Goal: Task Accomplishment & Management: Manage account settings

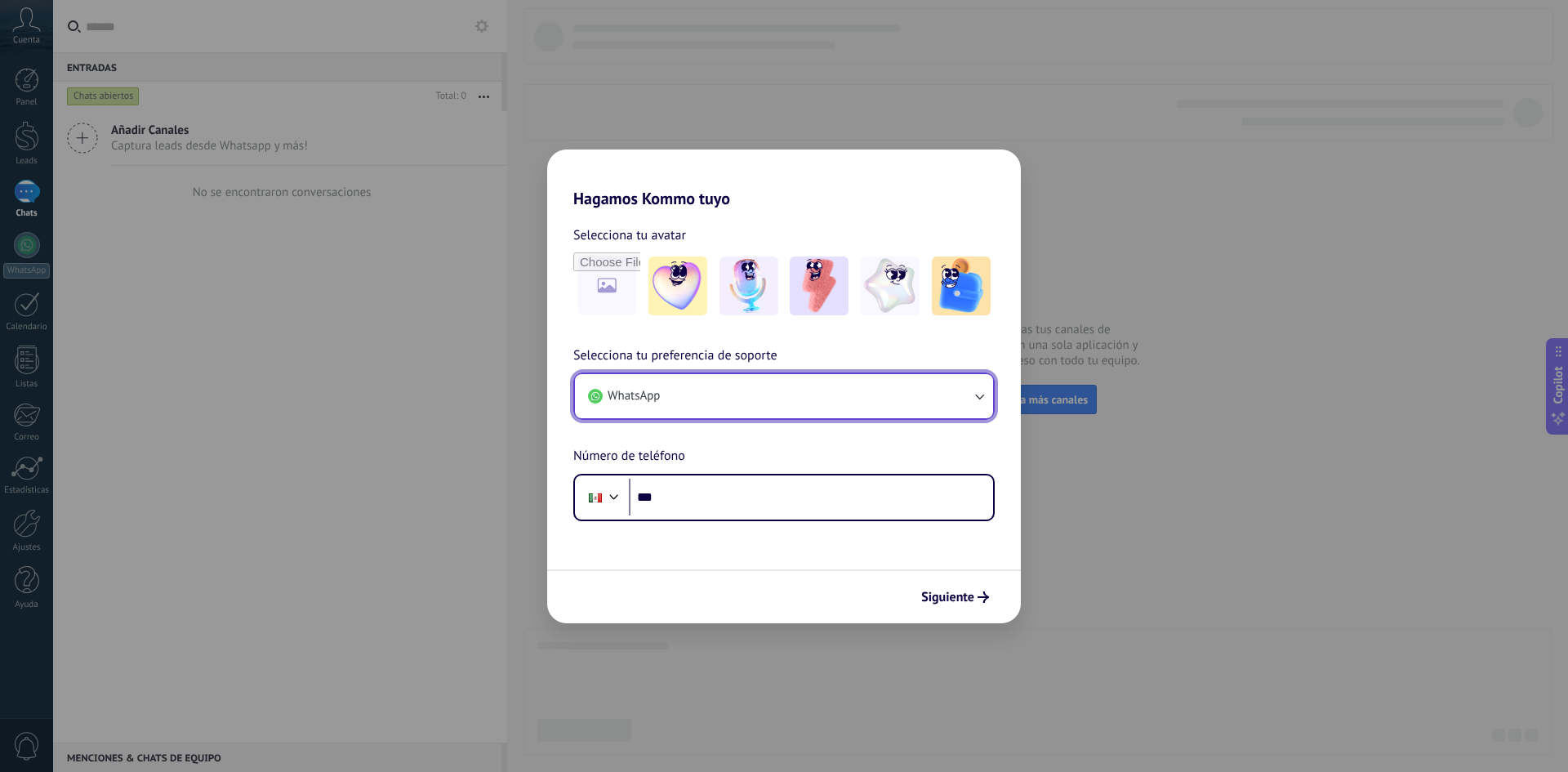
click at [910, 399] on button "WhatsApp" at bounding box center [783, 397] width 418 height 44
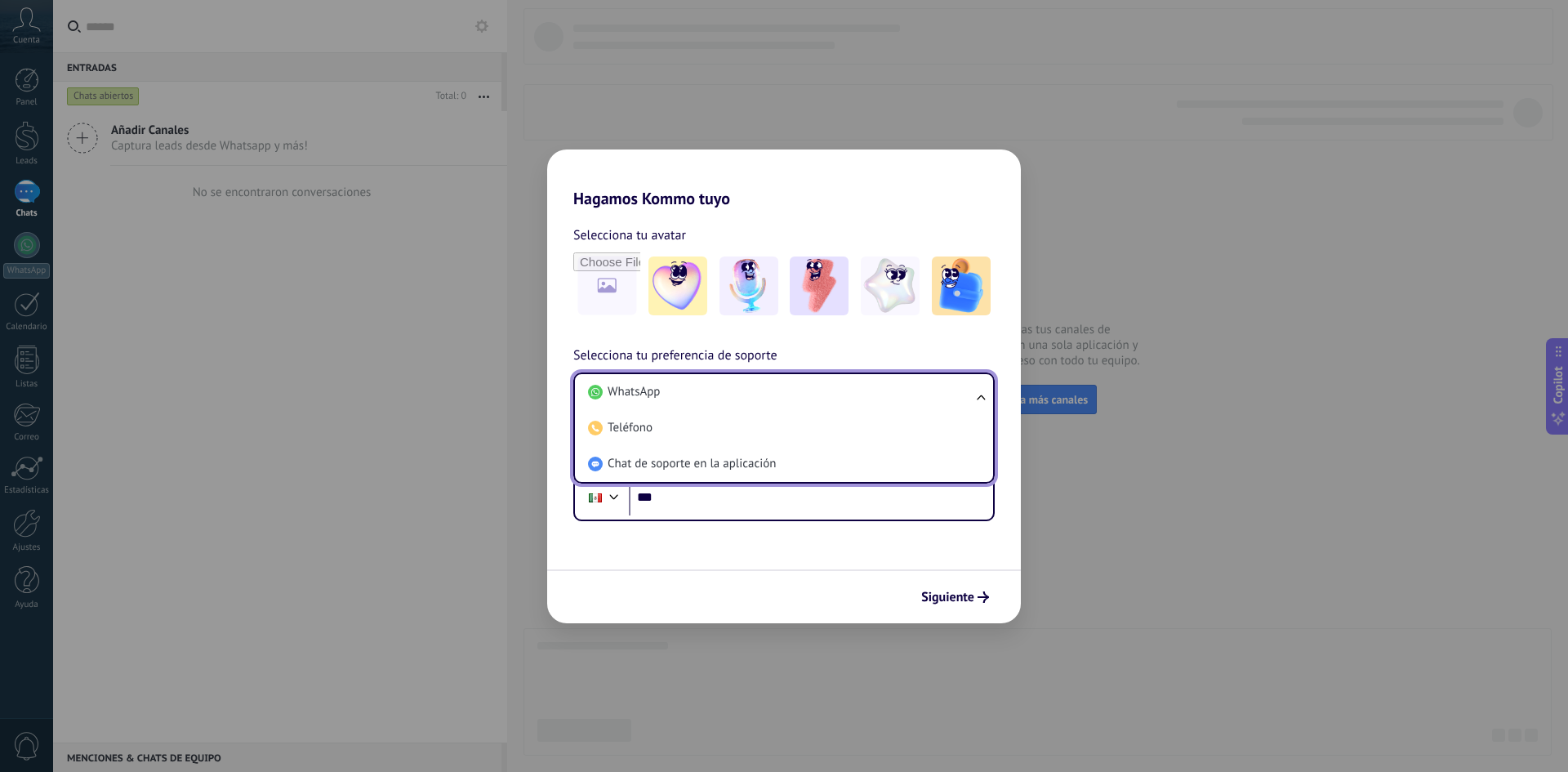
click at [910, 399] on li "WhatsApp" at bounding box center [780, 393] width 398 height 36
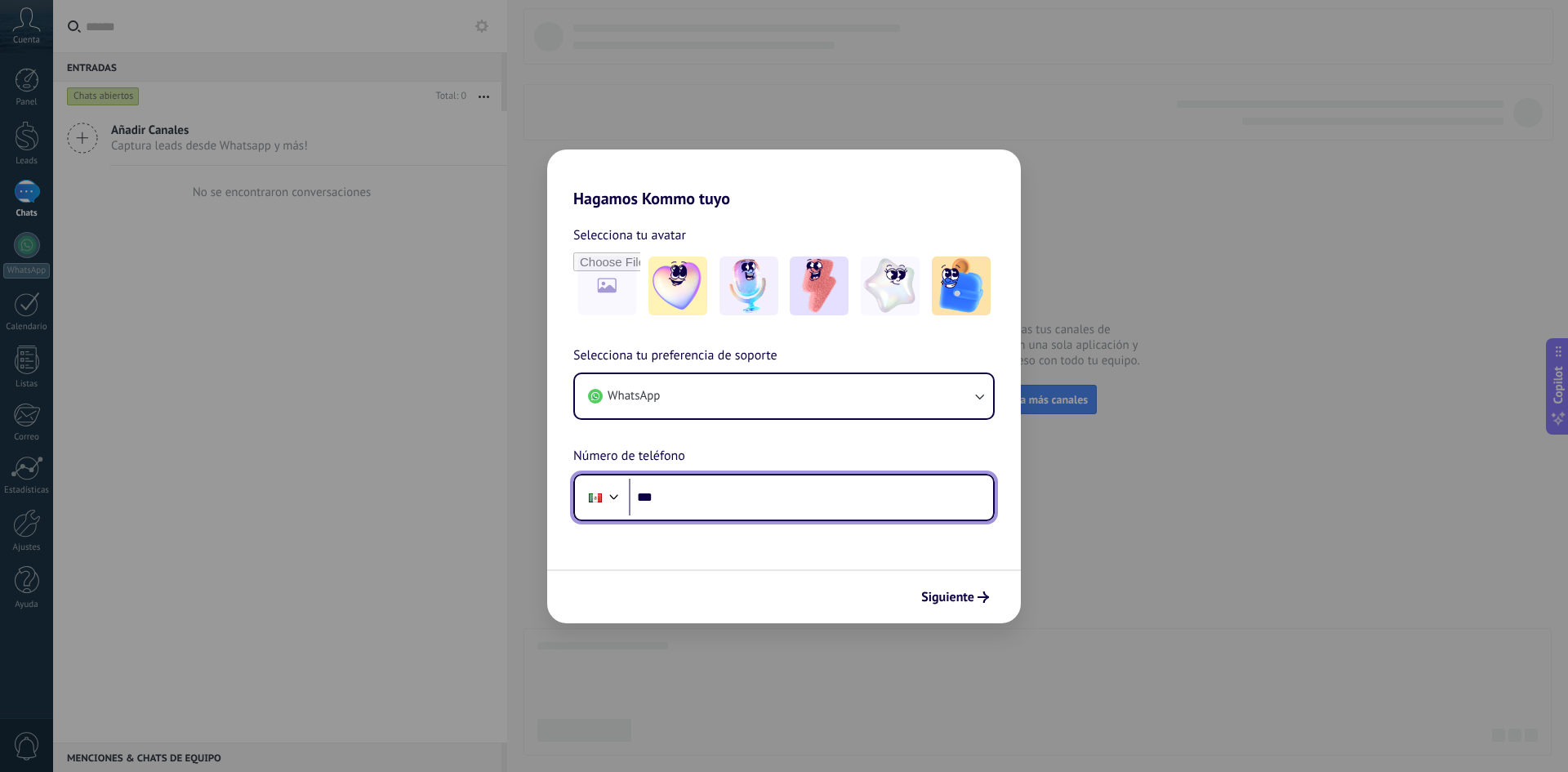
click at [690, 503] on input "***" at bounding box center [811, 498] width 364 height 38
type input "**********"
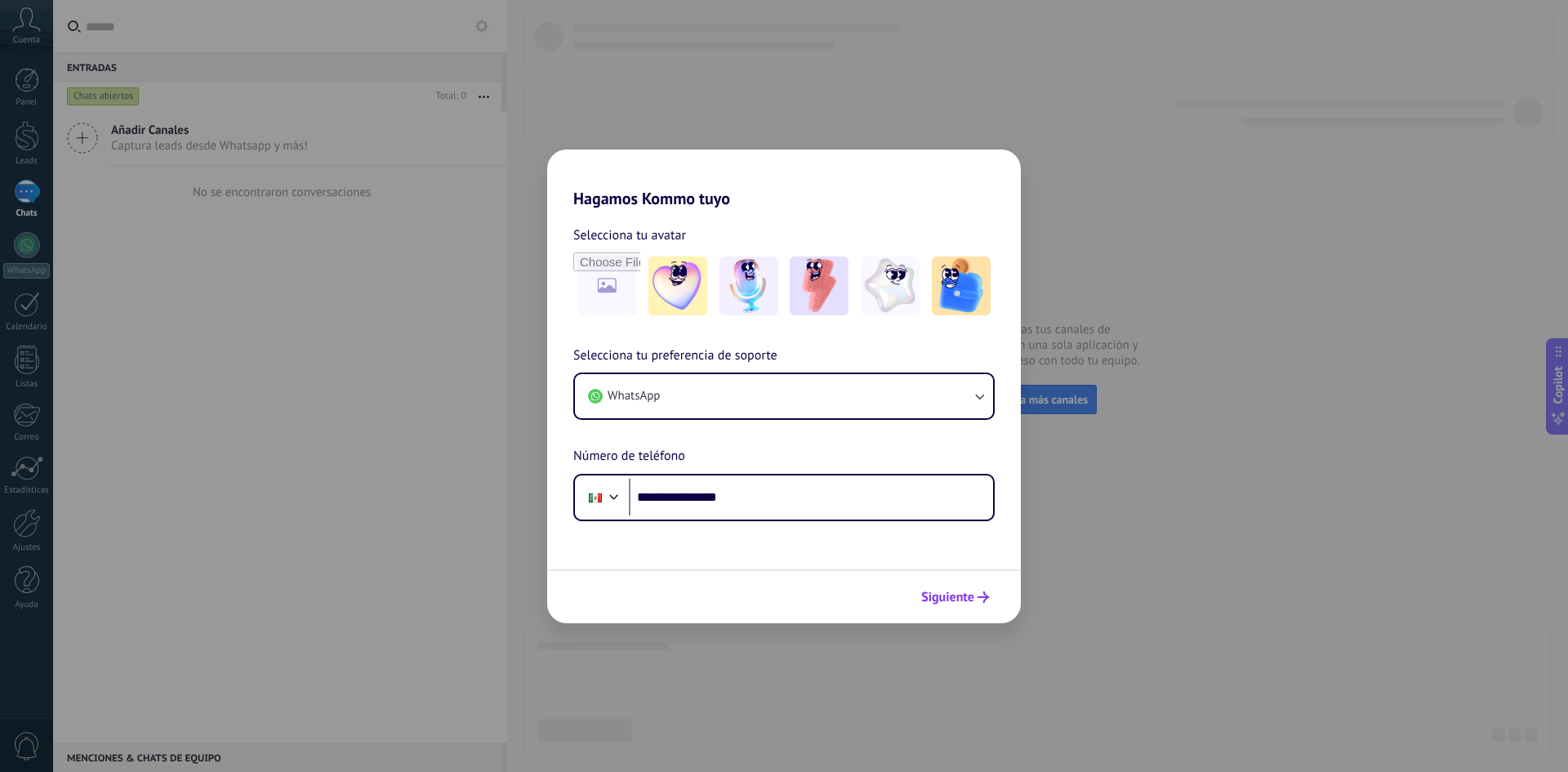
click at [946, 591] on span "Siguiente" at bounding box center [947, 597] width 53 height 11
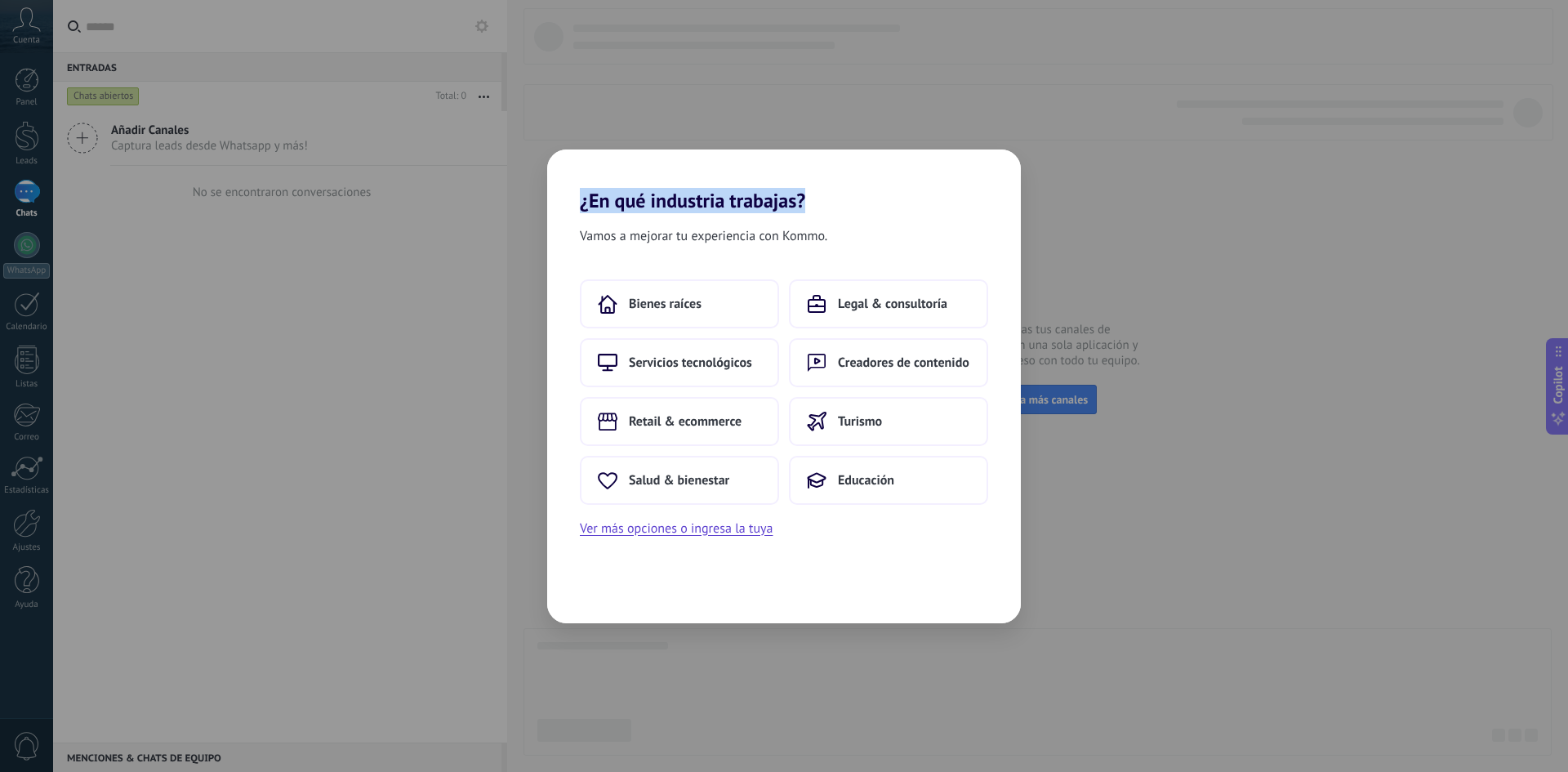
drag, startPoint x: 576, startPoint y: 203, endPoint x: 817, endPoint y: 211, distance: 241.1
click at [817, 211] on h2 "¿En qué industria trabajas?" at bounding box center [783, 181] width 474 height 63
click at [681, 371] on button "Servicios tecnológicos" at bounding box center [679, 363] width 199 height 49
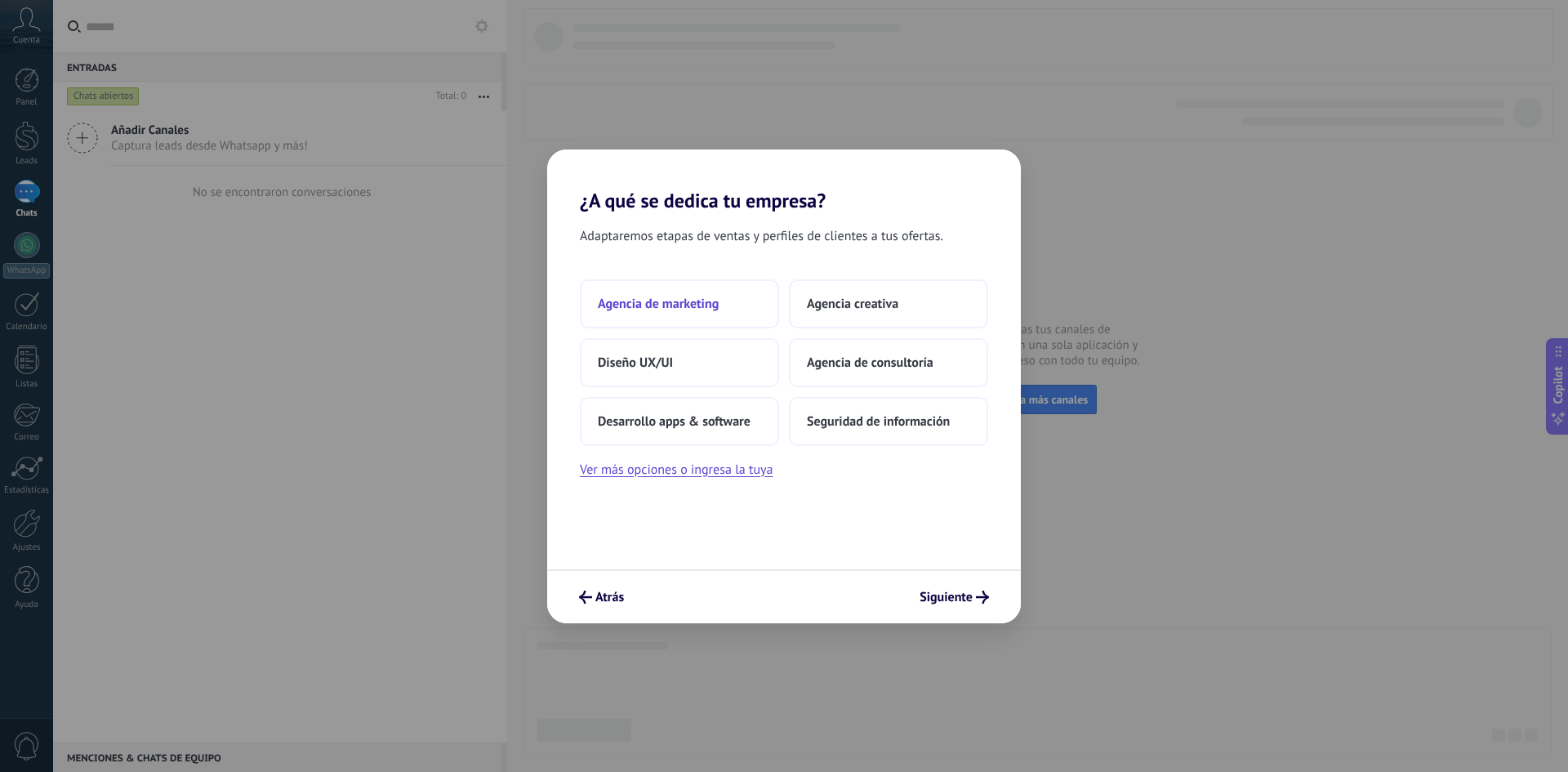
click at [674, 314] on button "Agencia de marketing" at bounding box center [679, 304] width 199 height 49
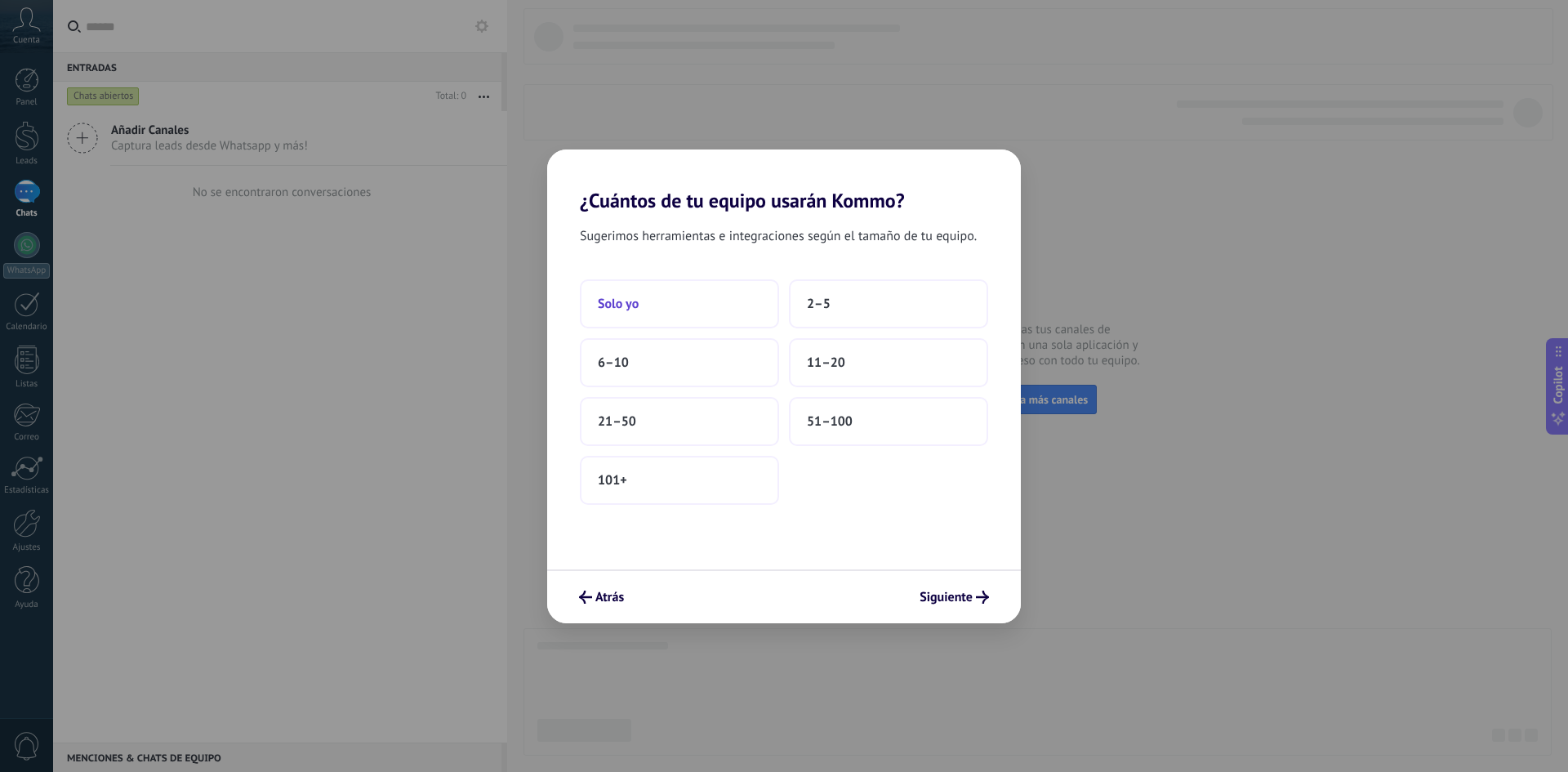
click at [672, 312] on button "Solo yo" at bounding box center [679, 304] width 199 height 49
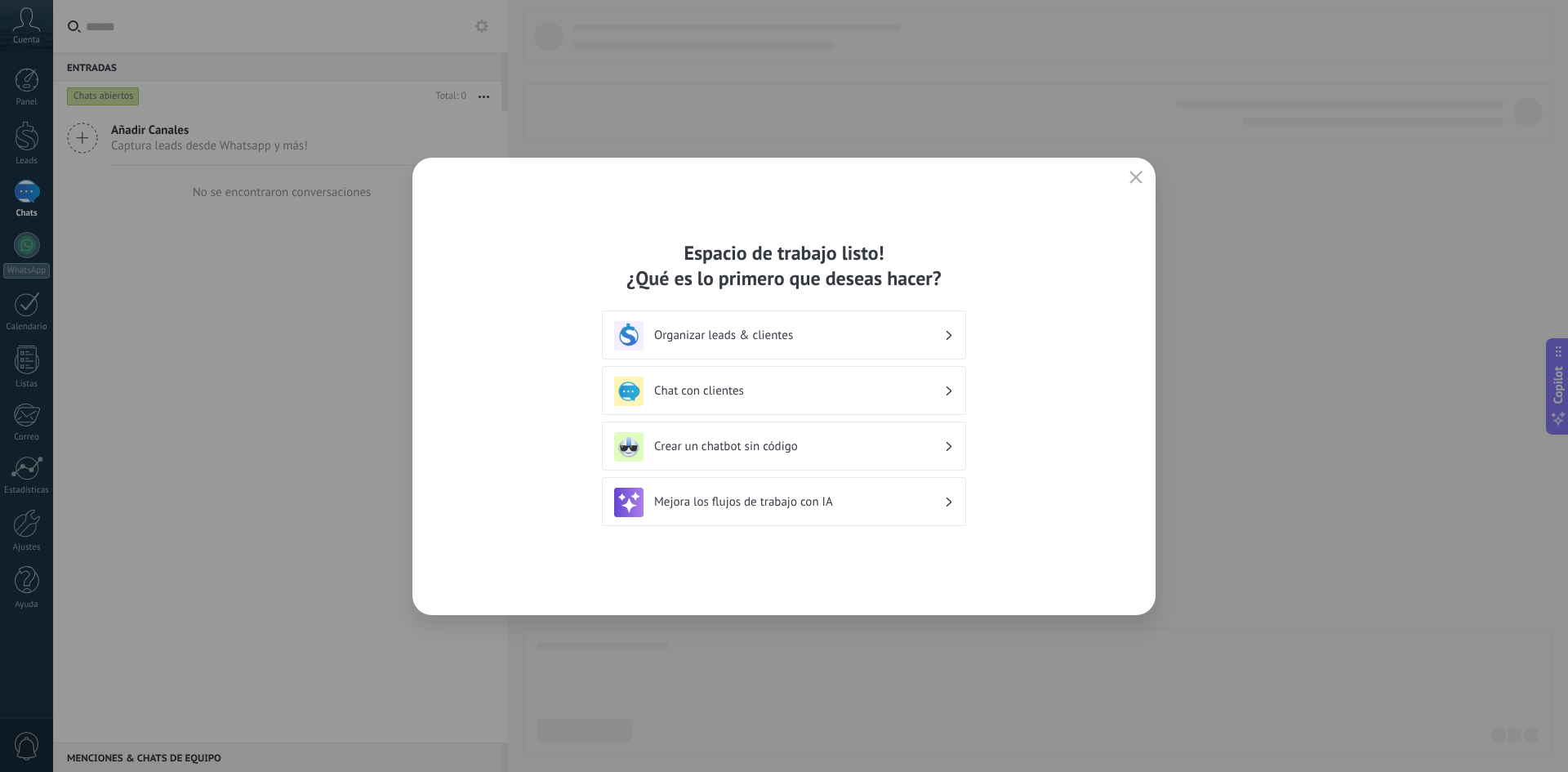
click at [956, 335] on div "Organizar leads & clientes" at bounding box center [784, 335] width 364 height 49
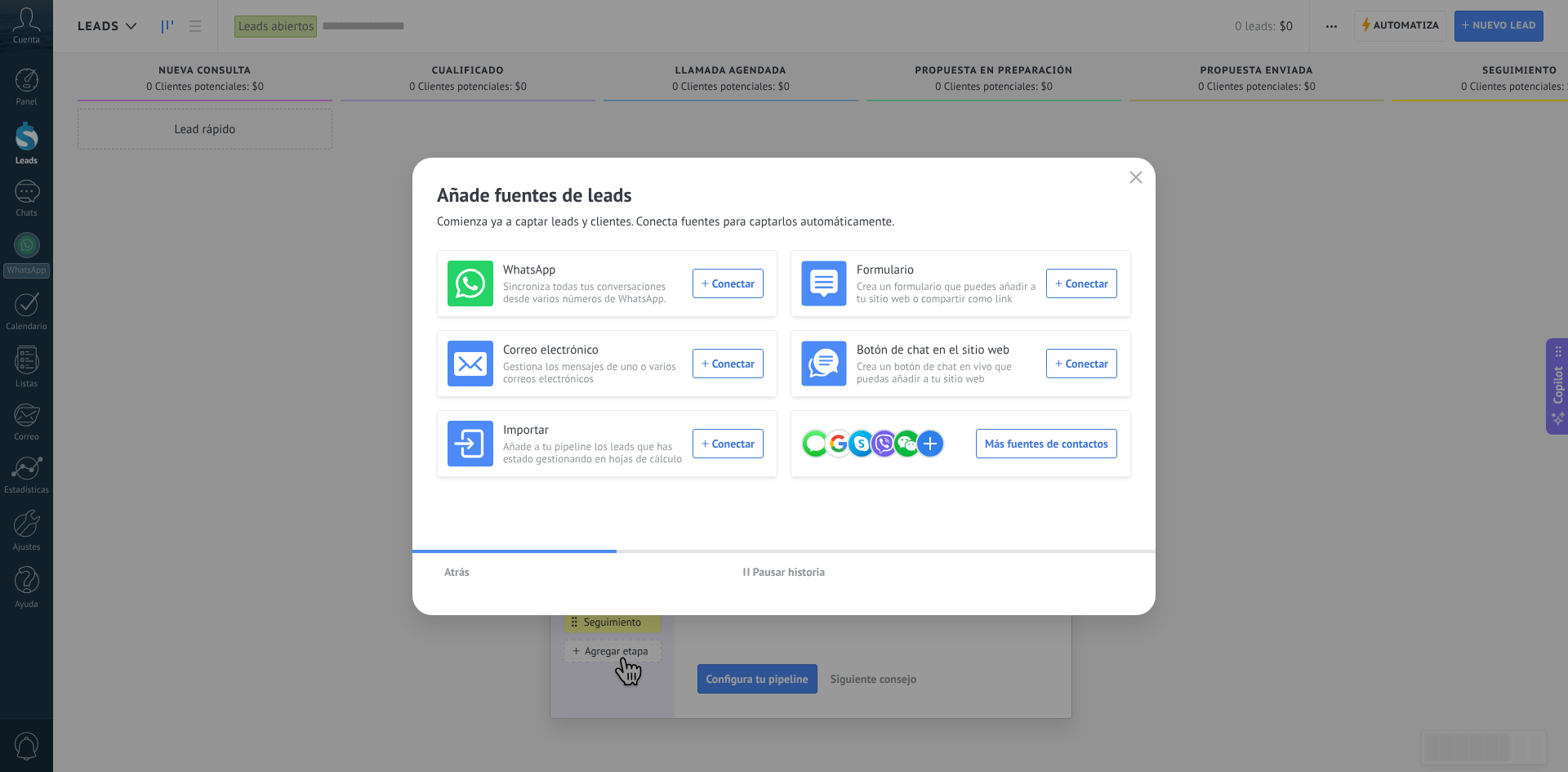
click at [466, 571] on span "Atrás" at bounding box center [456, 572] width 25 height 11
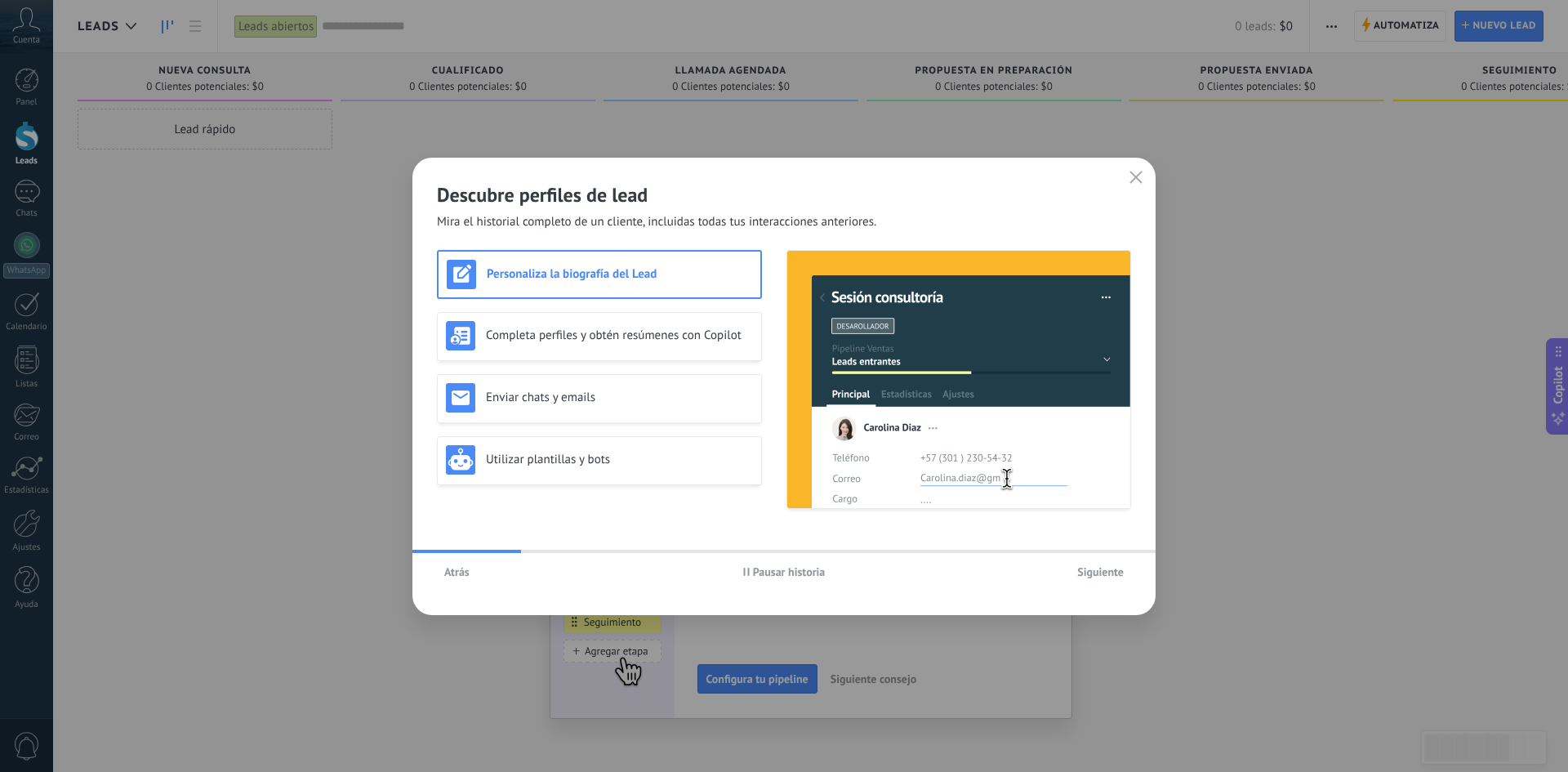
click at [740, 572] on button "Pausar historia" at bounding box center [784, 572] width 97 height 25
click at [665, 318] on div "Completa perfiles y obtén resúmenes con Copilot" at bounding box center [599, 337] width 325 height 49
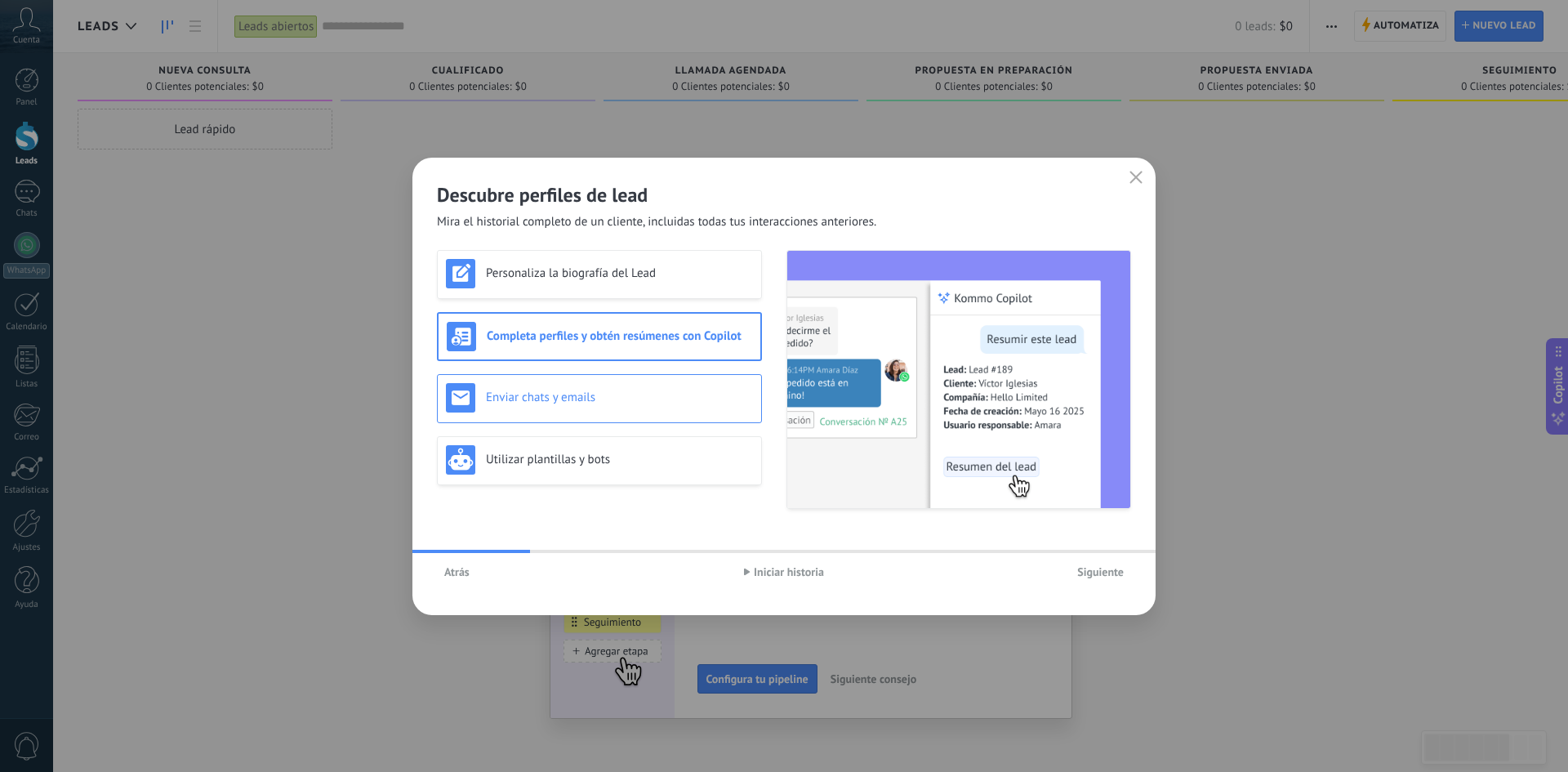
click at [624, 397] on h3 "Enviar chats y emails" at bounding box center [619, 397] width 267 height 16
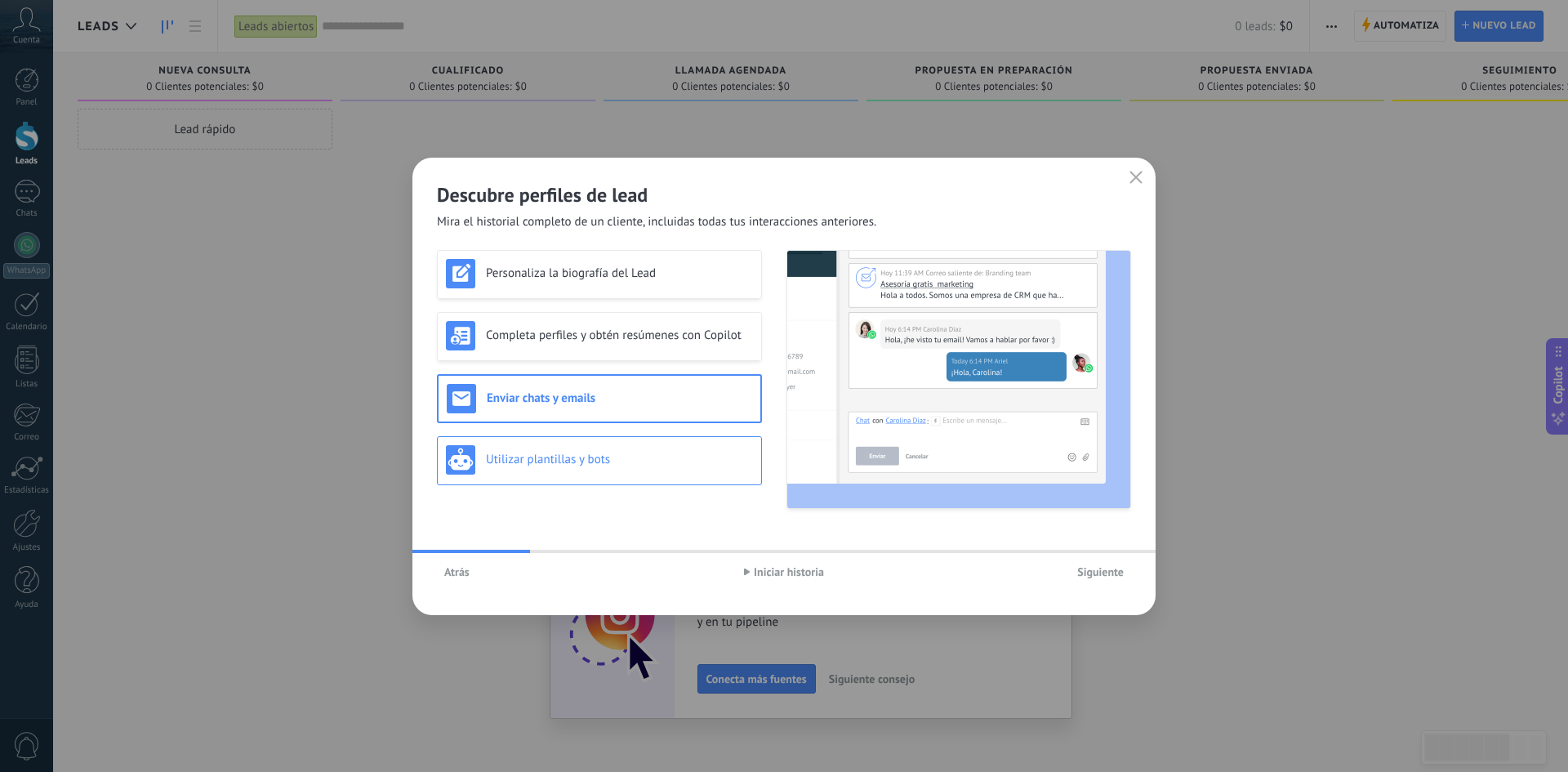
click at [614, 469] on div "Utilizar plantillas y bots" at bounding box center [599, 460] width 307 height 30
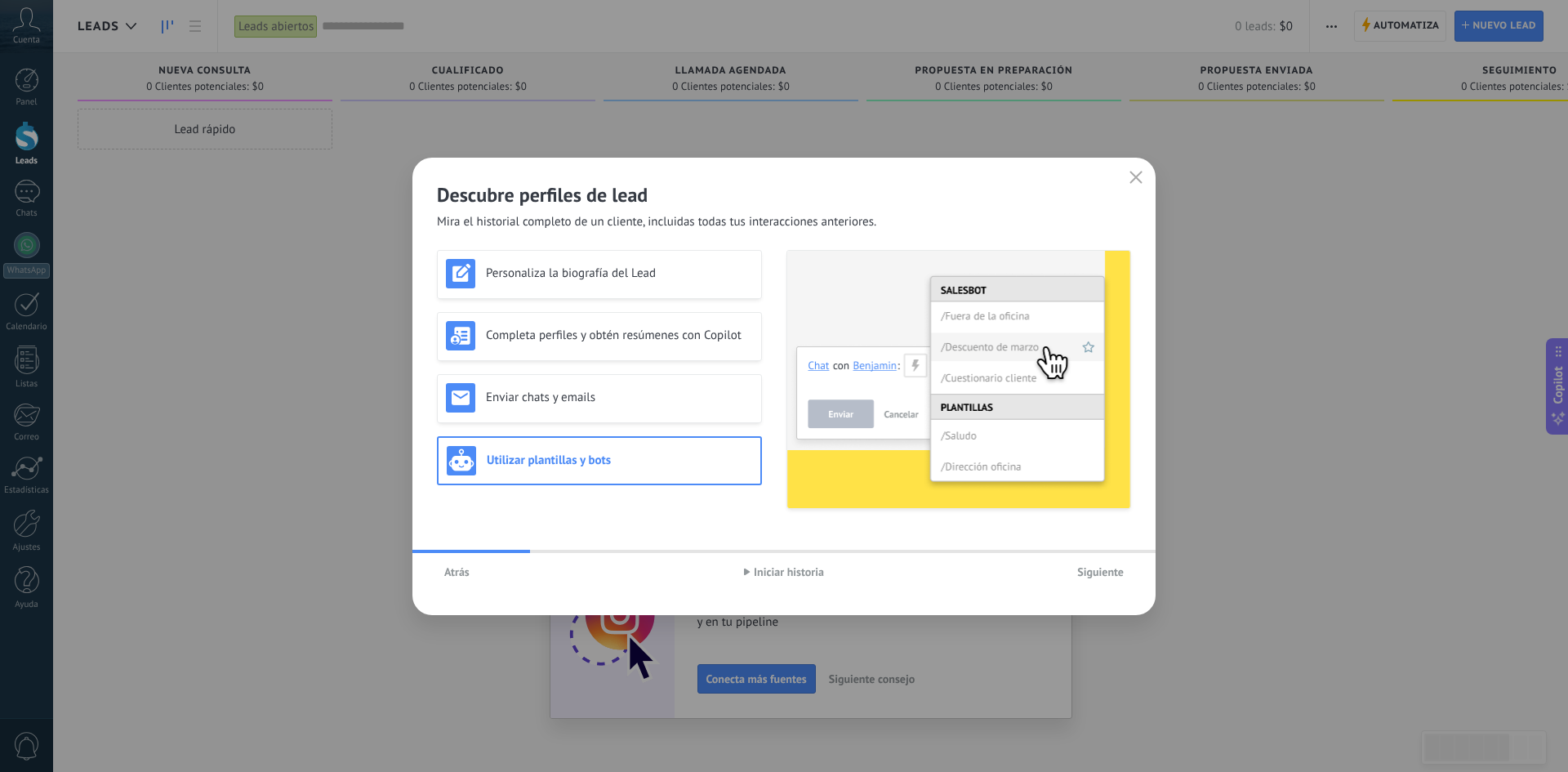
click at [1112, 586] on div "Atrás Iniciar historia Siguiente" at bounding box center [783, 572] width 743 height 38
click at [1109, 575] on span "Siguiente" at bounding box center [1100, 572] width 47 height 11
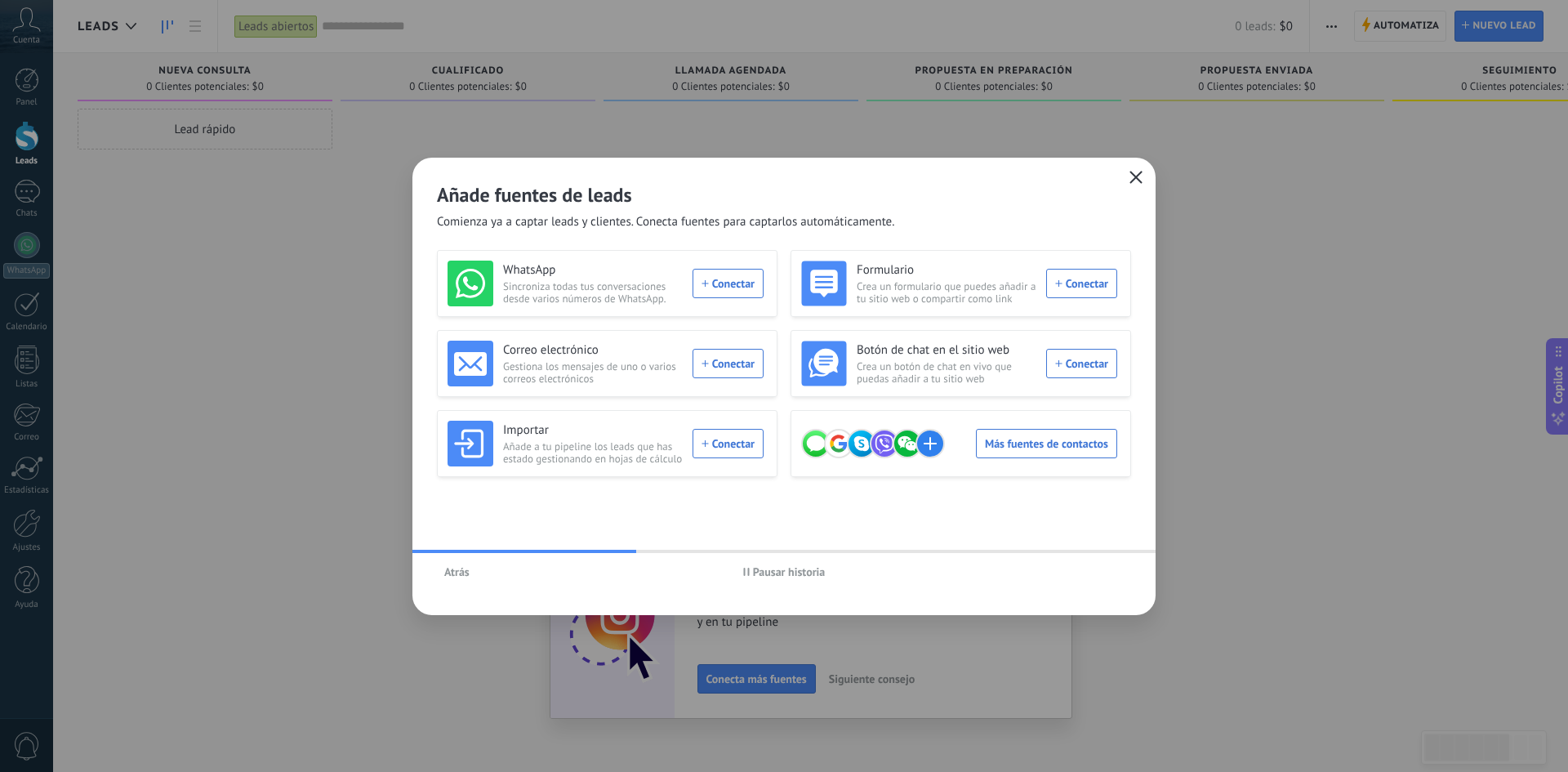
click at [1130, 179] on icon "button" at bounding box center [1136, 177] width 13 height 13
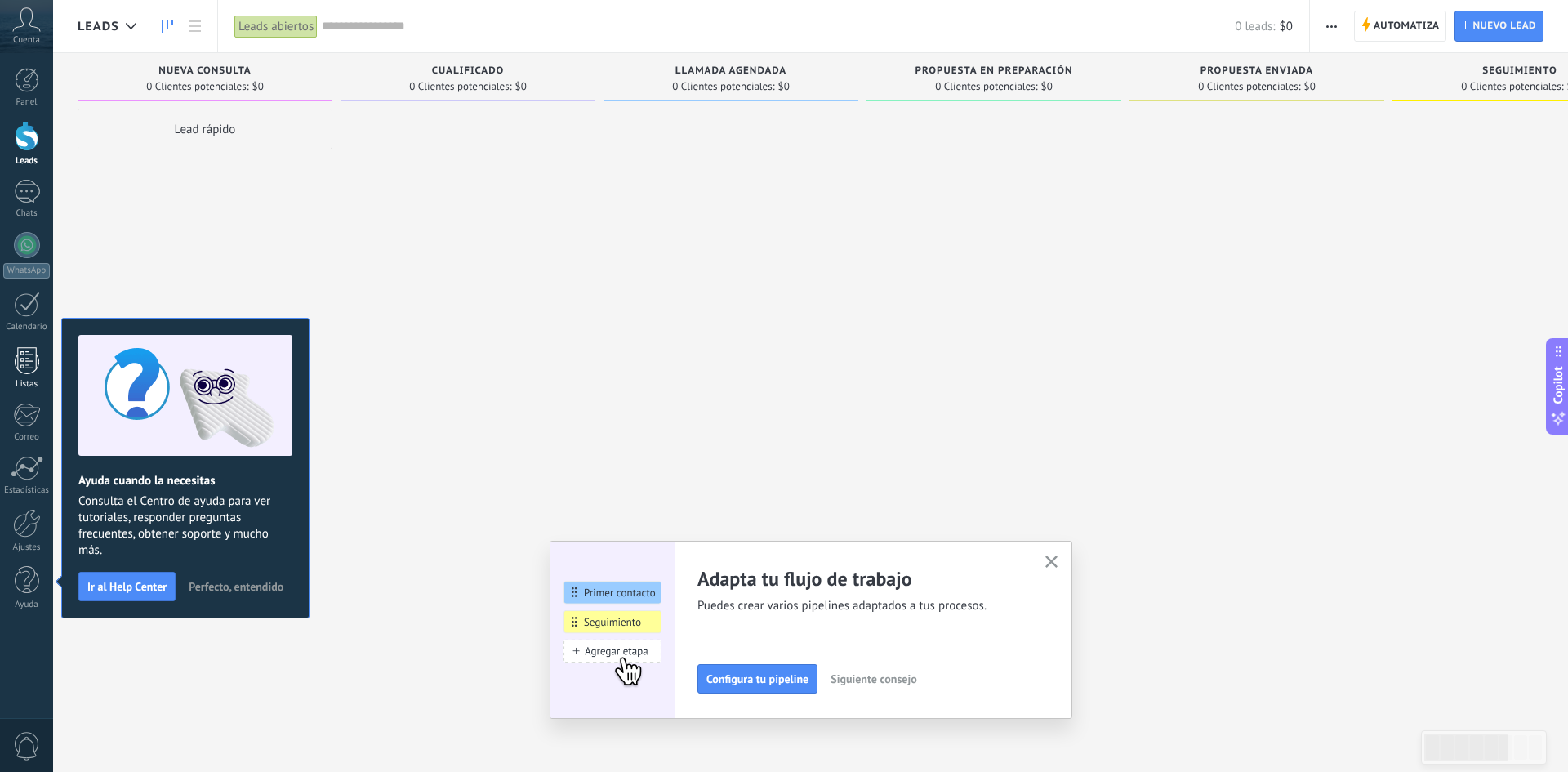
click at [33, 370] on div at bounding box center [27, 360] width 25 height 29
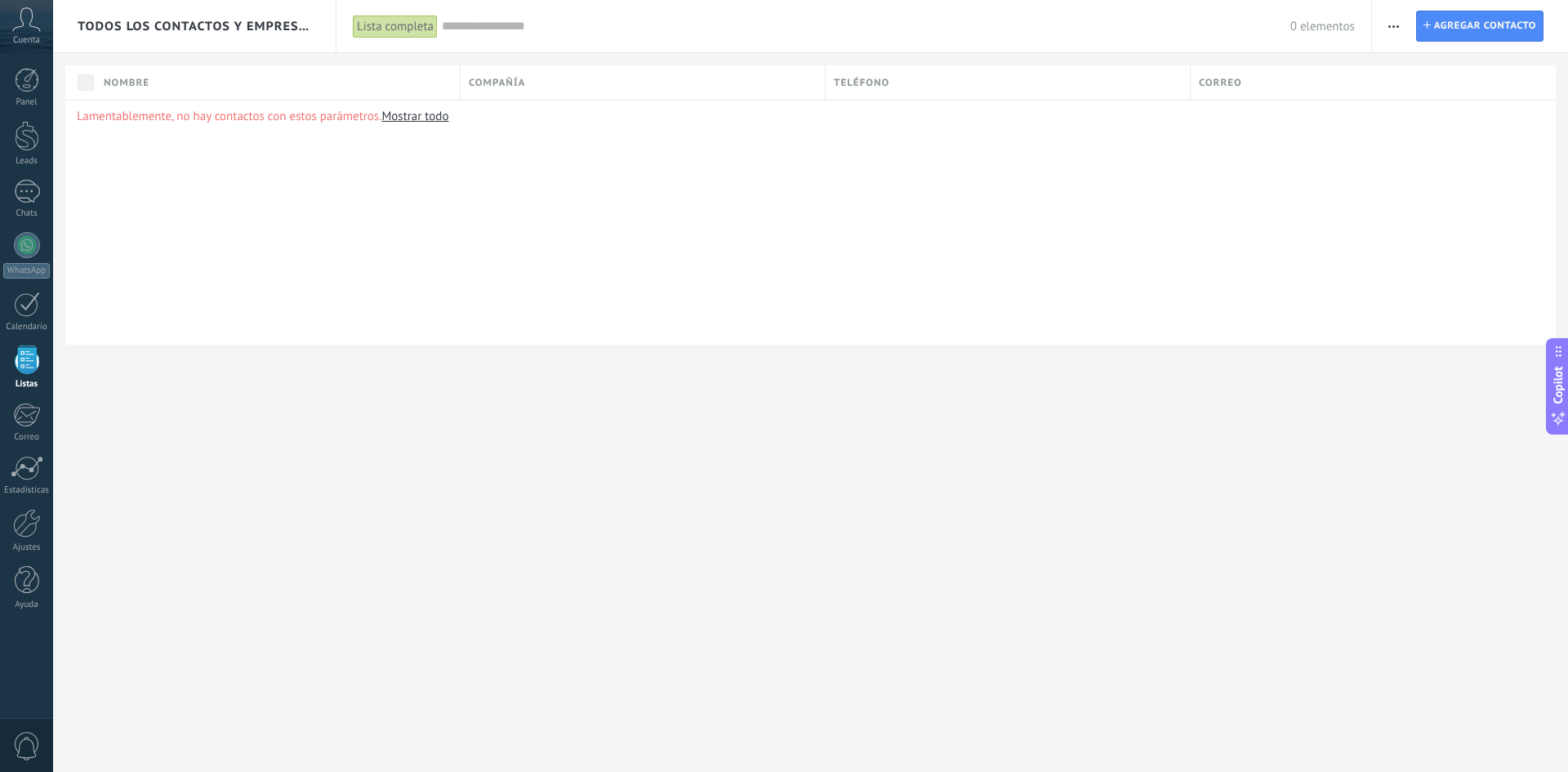
click at [1387, 29] on button "button" at bounding box center [1393, 26] width 24 height 31
click at [1440, 164] on span "Importar" at bounding box center [1426, 168] width 46 height 33
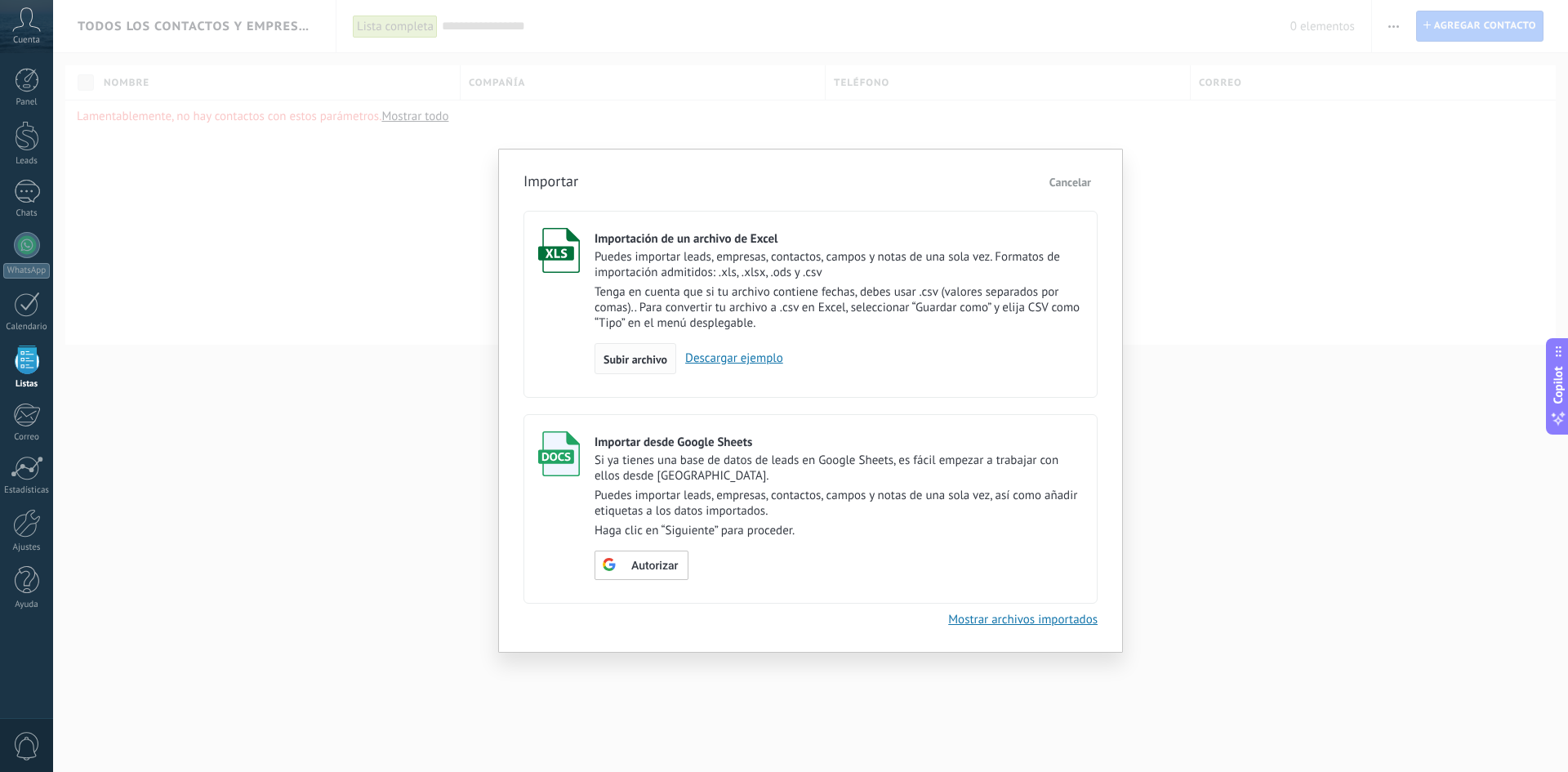
click at [632, 363] on span "Subir archivo" at bounding box center [635, 360] width 64 height 11
click at [0, 0] on input "Importación de un archivo de Excel Puedes importar leads, empresas, contactos, …" at bounding box center [0, 0] width 0 height 0
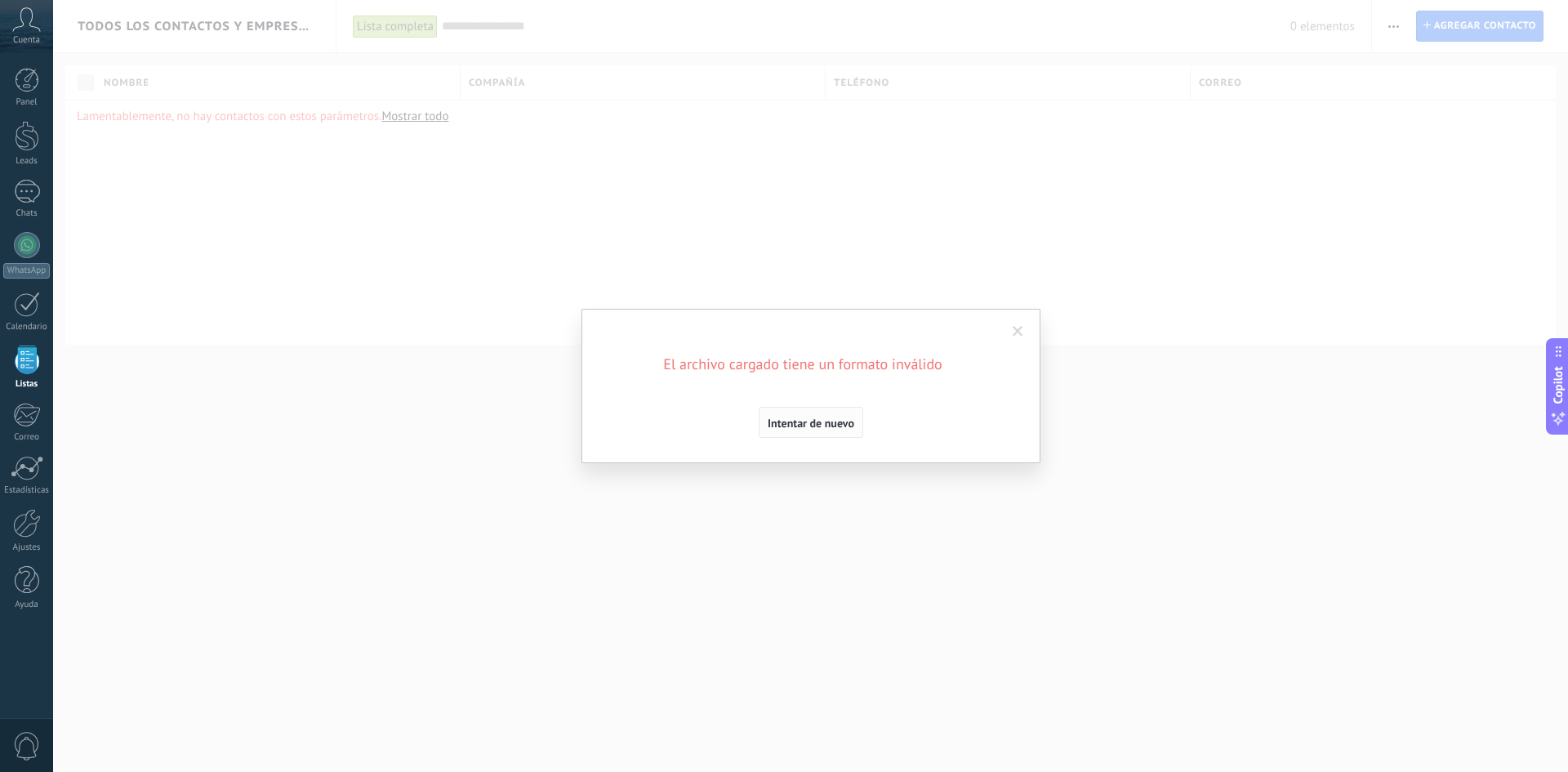
click at [827, 430] on button "Intentar de nuevo" at bounding box center [810, 422] width 104 height 31
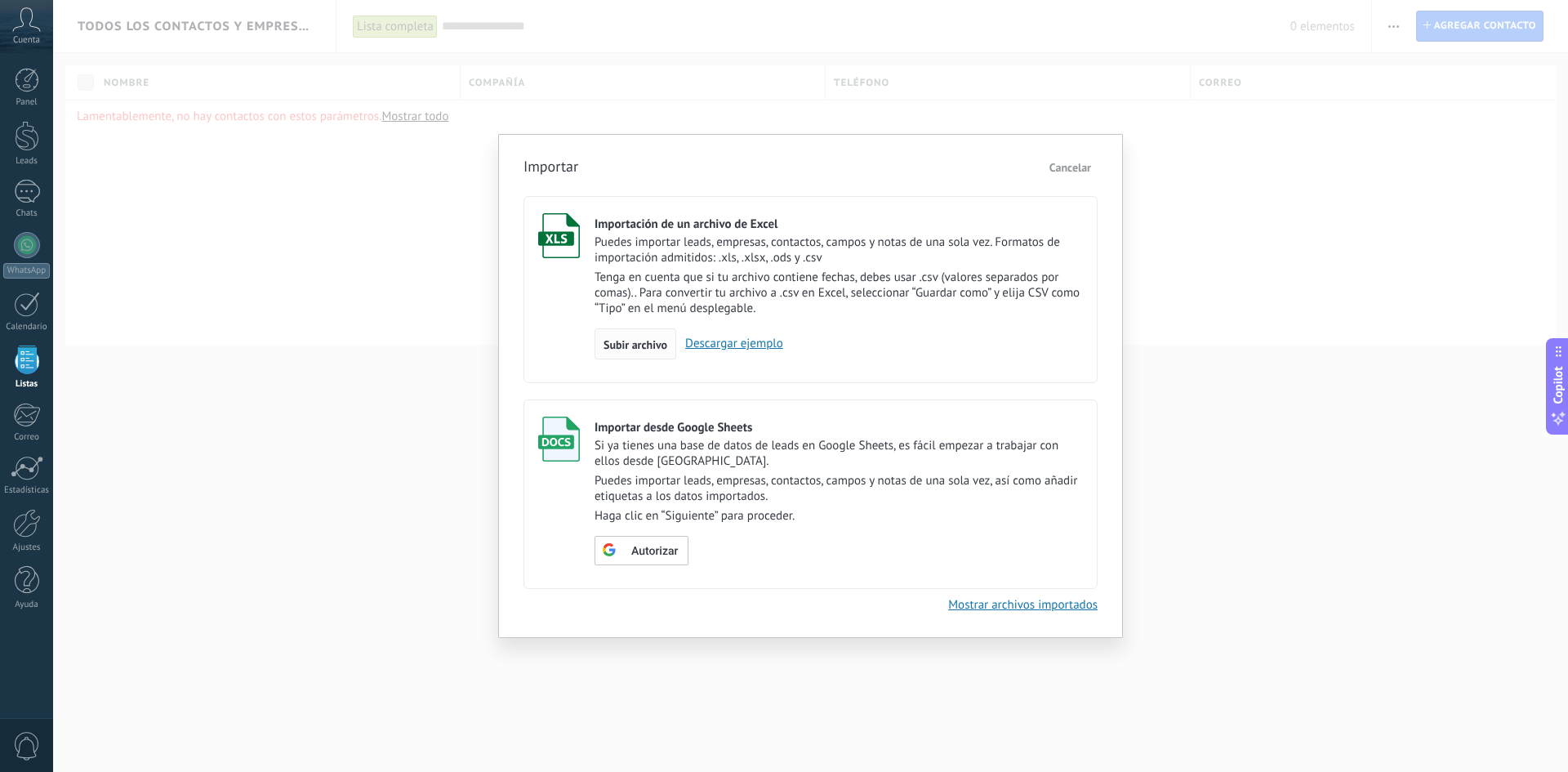
click at [625, 347] on span "Subir archivo" at bounding box center [635, 345] width 64 height 11
click at [0, 0] on input "Importación de un archivo de Excel Puedes importar leads, empresas, contactos, …" at bounding box center [0, 0] width 0 height 0
click at [649, 344] on span "Subir archivo" at bounding box center [635, 345] width 64 height 11
click at [0, 0] on input "Importación de un archivo de Excel Puedes importar leads, empresas, contactos, …" at bounding box center [0, 0] width 0 height 0
click at [1029, 603] on link "Mostrar archivos importados" at bounding box center [1023, 604] width 149 height 16
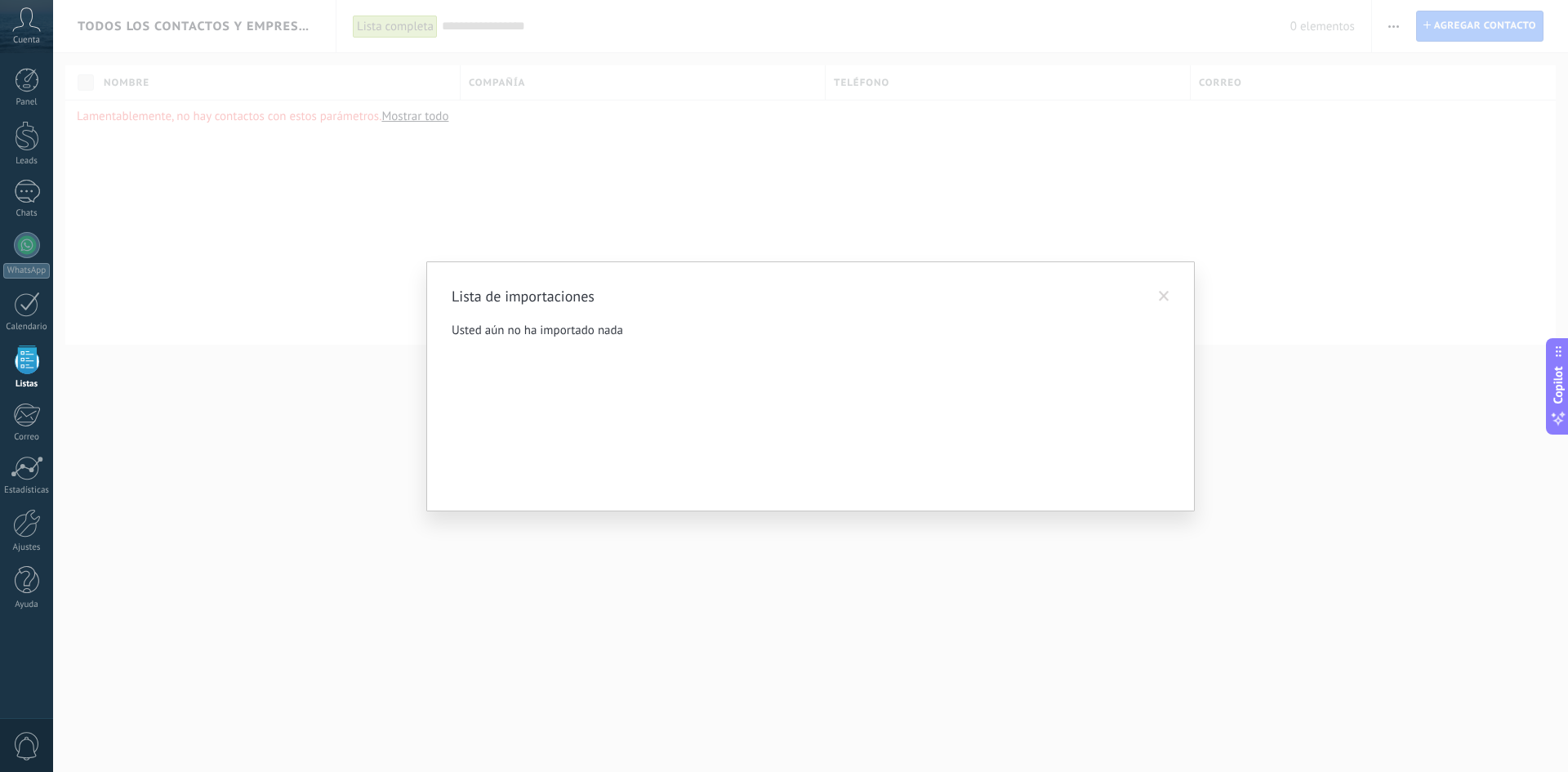
click at [1160, 291] on span at bounding box center [1163, 296] width 11 height 11
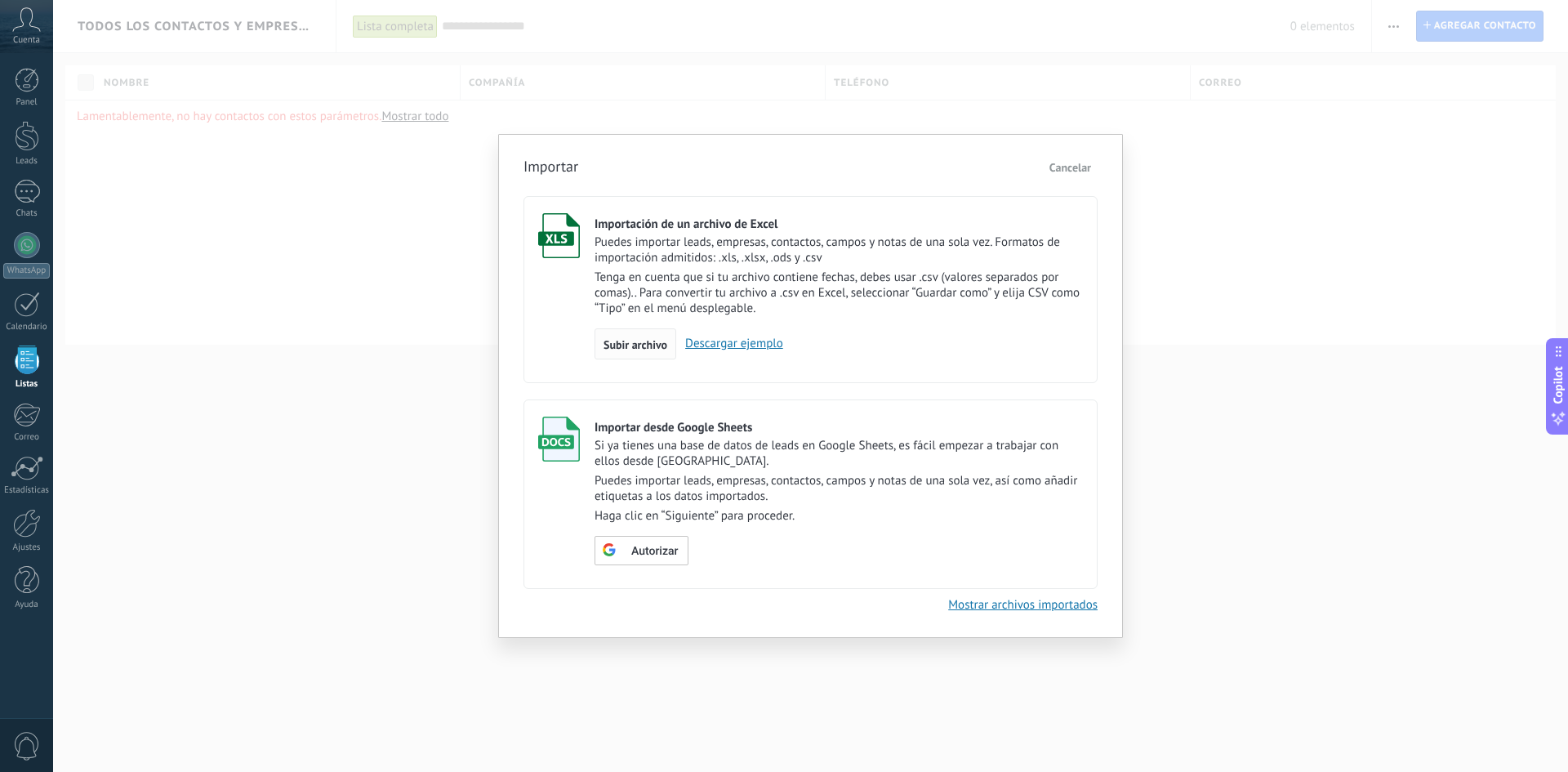
click at [649, 336] on div "Subir archivo" at bounding box center [635, 344] width 81 height 31
click at [0, 0] on input "Importación de un archivo de Excel Puedes importar leads, empresas, contactos, …" at bounding box center [0, 0] width 0 height 0
click at [717, 345] on link "Descargar ejemplo" at bounding box center [730, 343] width 107 height 16
click at [1083, 166] on span "Cancelar" at bounding box center [1070, 168] width 42 height 15
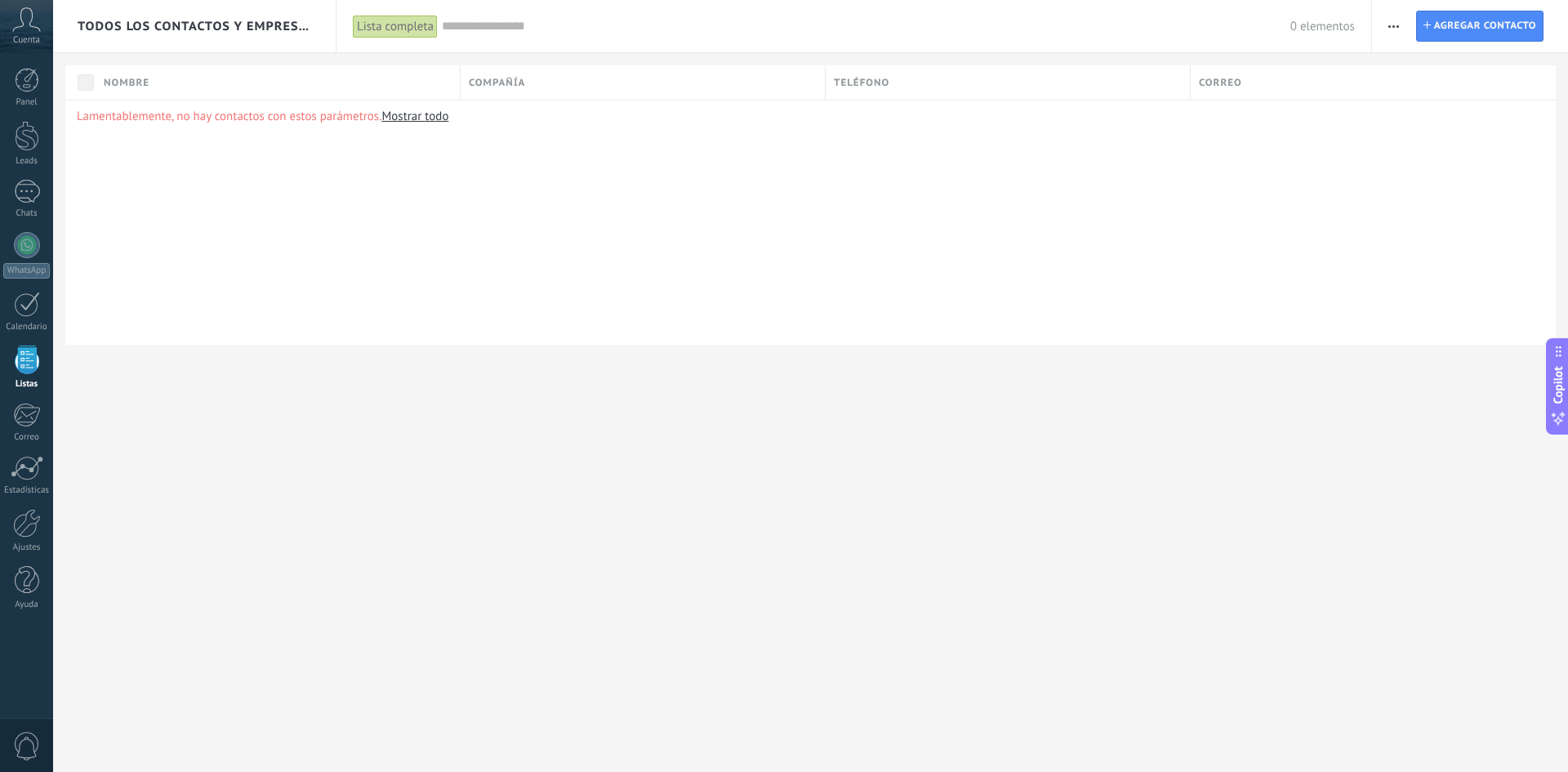
click at [1385, 30] on button "button" at bounding box center [1393, 26] width 24 height 31
click at [1427, 171] on span "Importar" at bounding box center [1426, 168] width 46 height 33
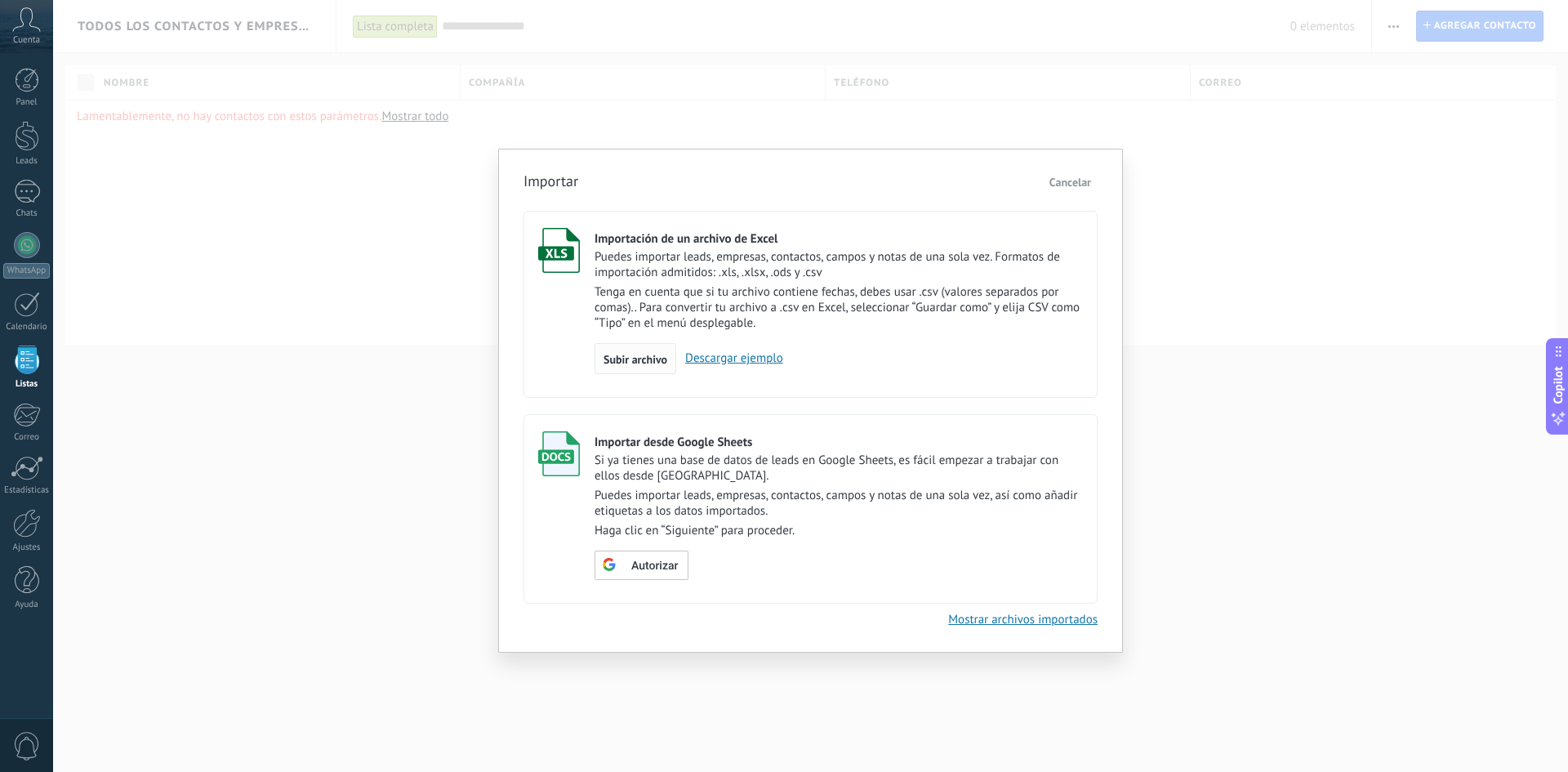
click at [635, 357] on span "Subir archivo" at bounding box center [635, 360] width 64 height 11
click at [0, 0] on input "Importación de un archivo de Excel Puedes importar leads, empresas, contactos, …" at bounding box center [0, 0] width 0 height 0
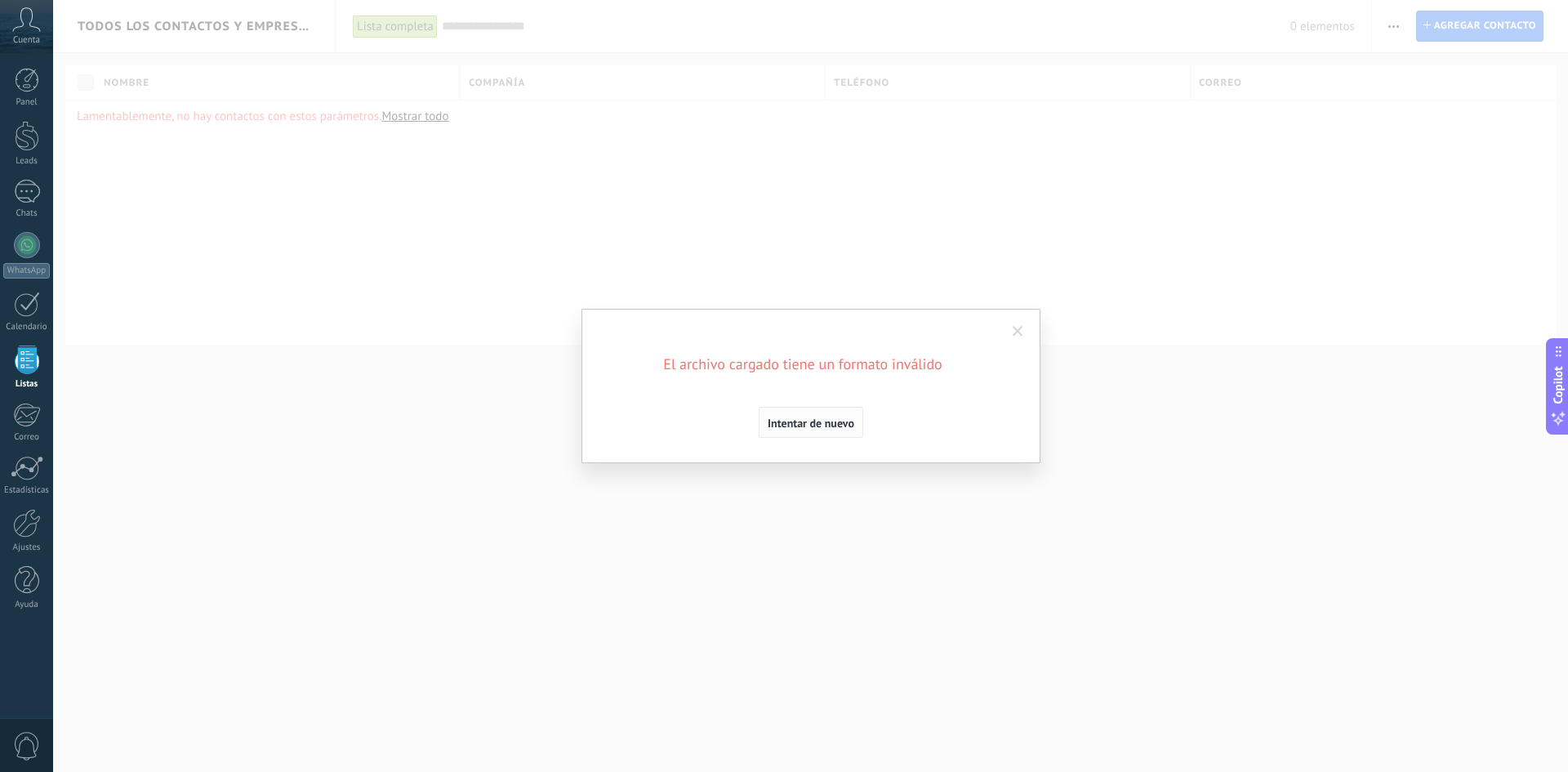
click at [828, 416] on button "Intentar de nuevo" at bounding box center [810, 422] width 104 height 31
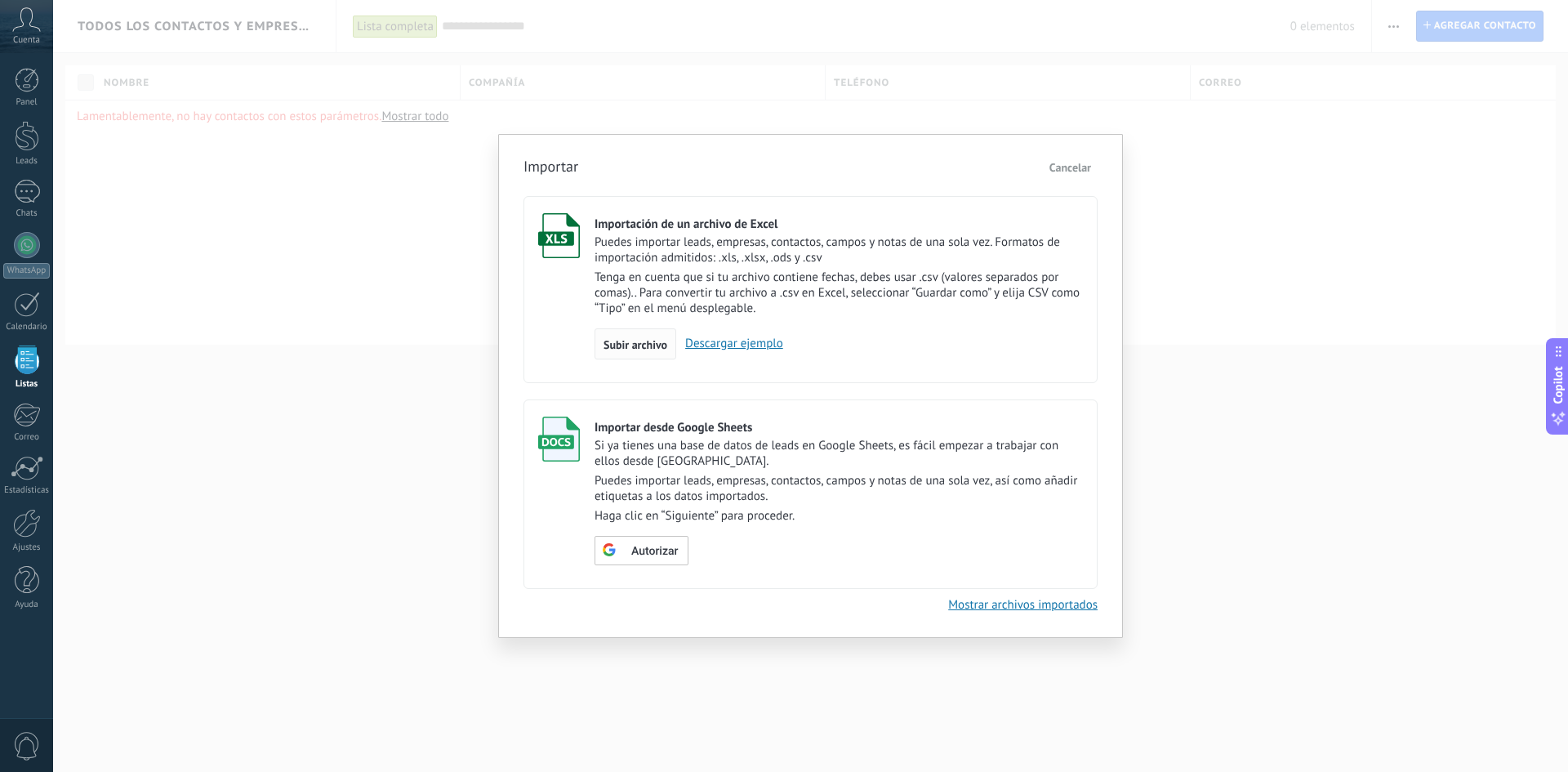
click at [634, 342] on span "Subir archivo" at bounding box center [635, 345] width 64 height 11
click at [0, 0] on input "Importación de un archivo de Excel Puedes importar leads, empresas, contactos, …" at bounding box center [0, 0] width 0 height 0
click at [645, 341] on span "Subir archivo" at bounding box center [635, 345] width 64 height 11
click at [0, 0] on input "Importación de un archivo de Excel Puedes importar leads, empresas, contactos, …" at bounding box center [0, 0] width 0 height 0
click at [1067, 163] on span "Cancelar" at bounding box center [1070, 168] width 42 height 15
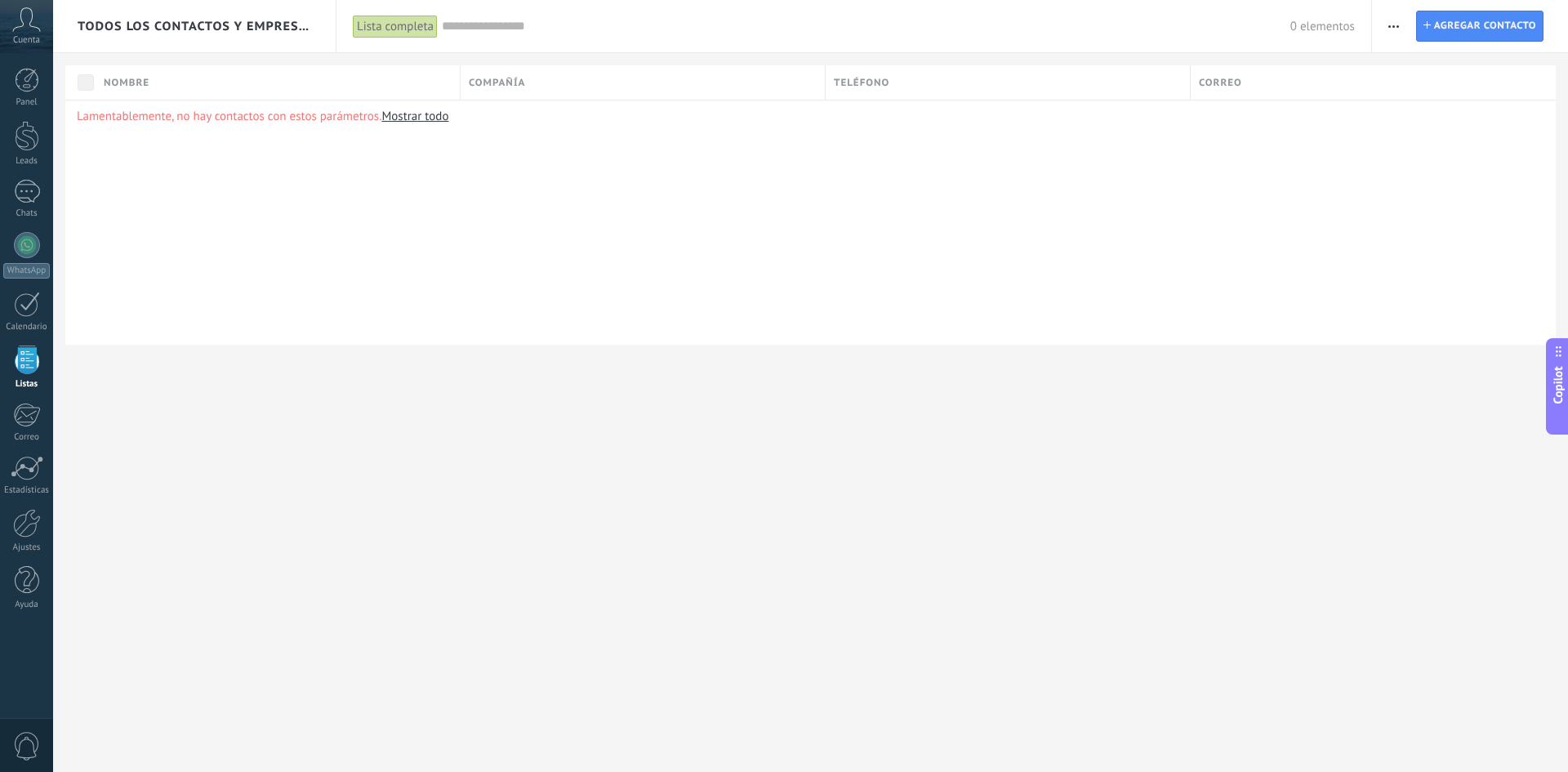
click at [1402, 26] on button "button" at bounding box center [1393, 26] width 24 height 31
click at [1441, 172] on span "Importar" at bounding box center [1426, 168] width 46 height 33
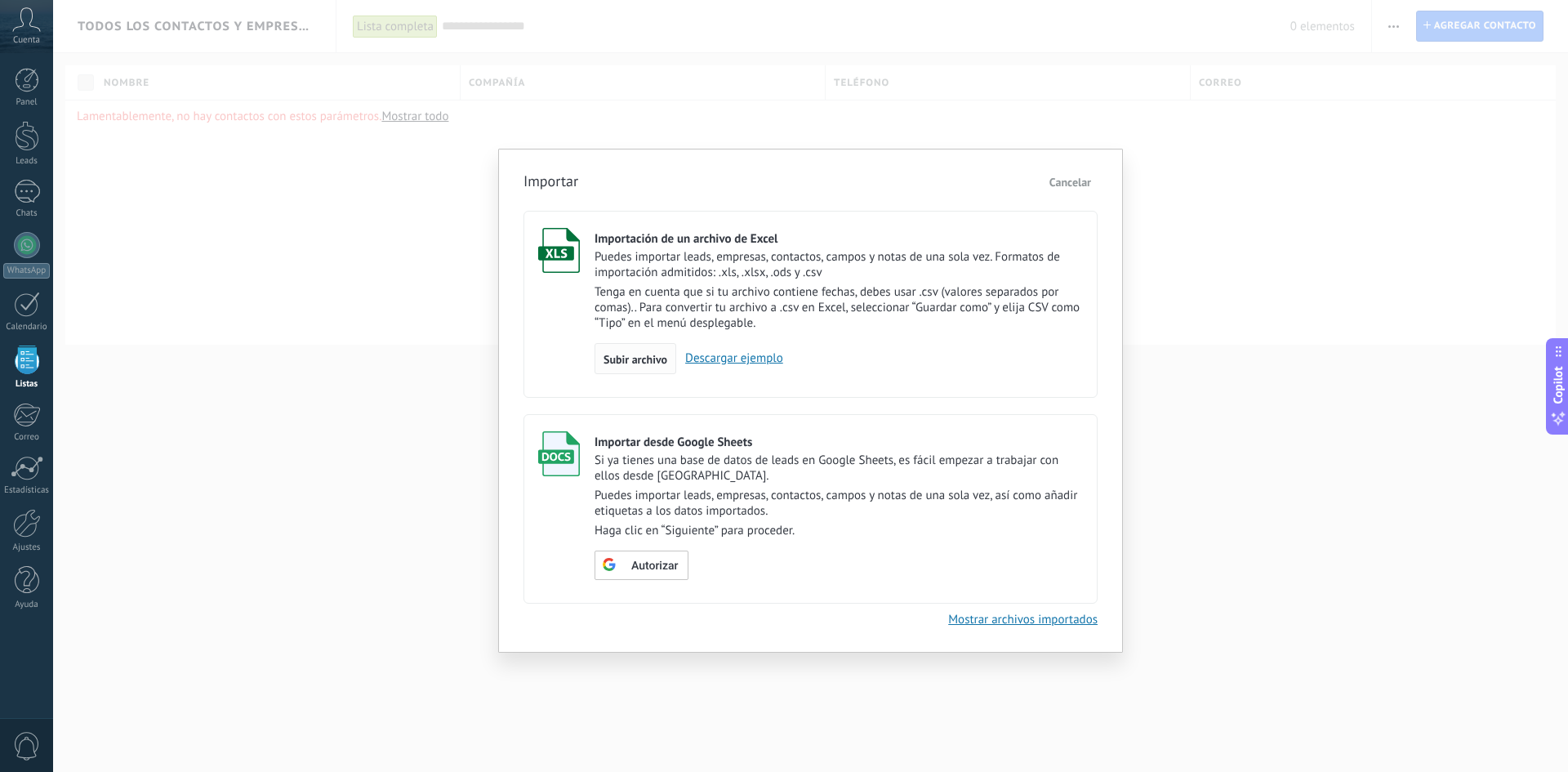
click at [644, 361] on span "Subir archivo" at bounding box center [635, 360] width 64 height 11
click at [0, 0] on input "Importación de un archivo de Excel Puedes importar leads, empresas, contactos, …" at bounding box center [0, 0] width 0 height 0
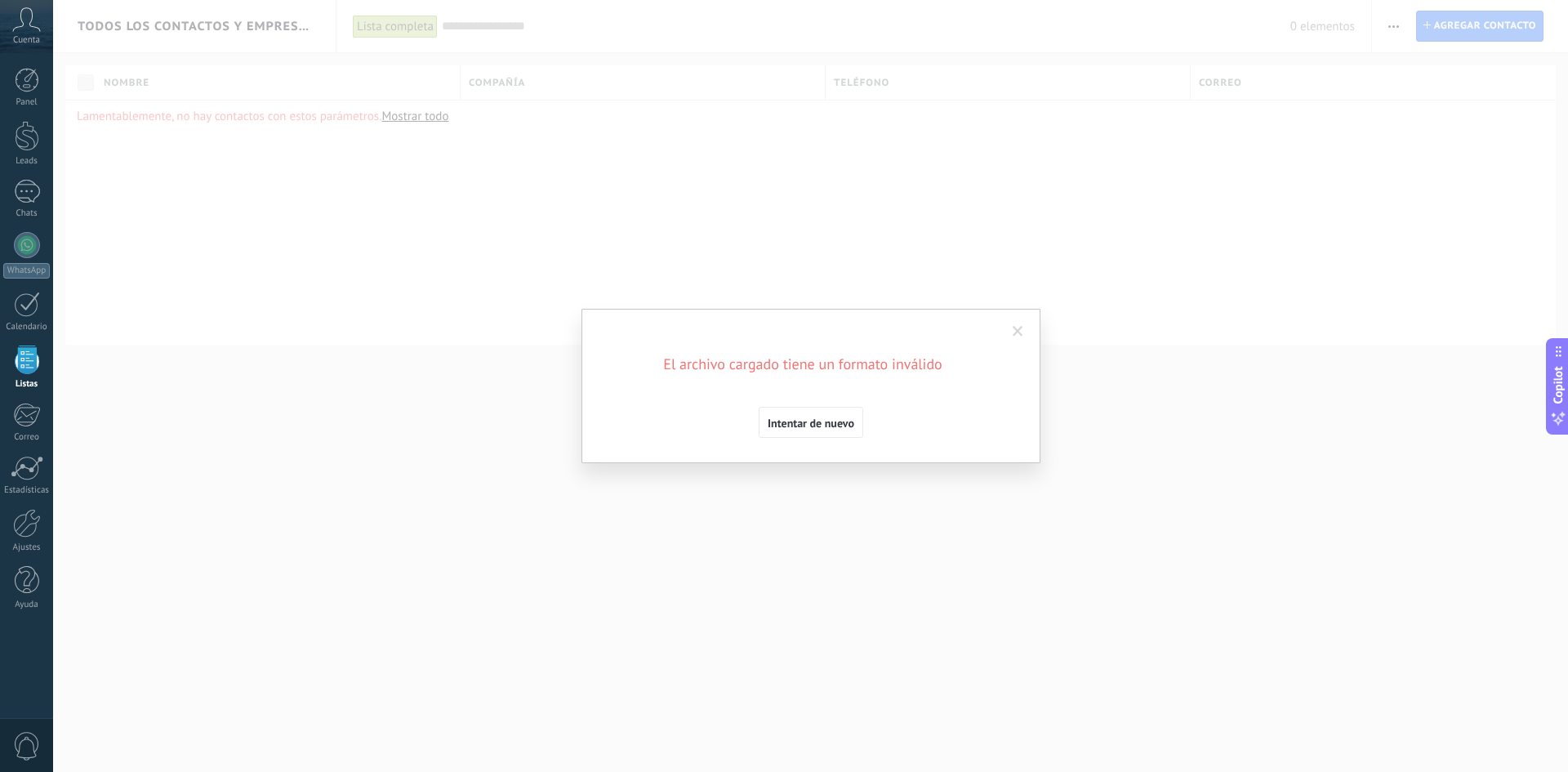
click at [1016, 321] on span at bounding box center [1017, 332] width 27 height 28
